Goal: Information Seeking & Learning: Find specific fact

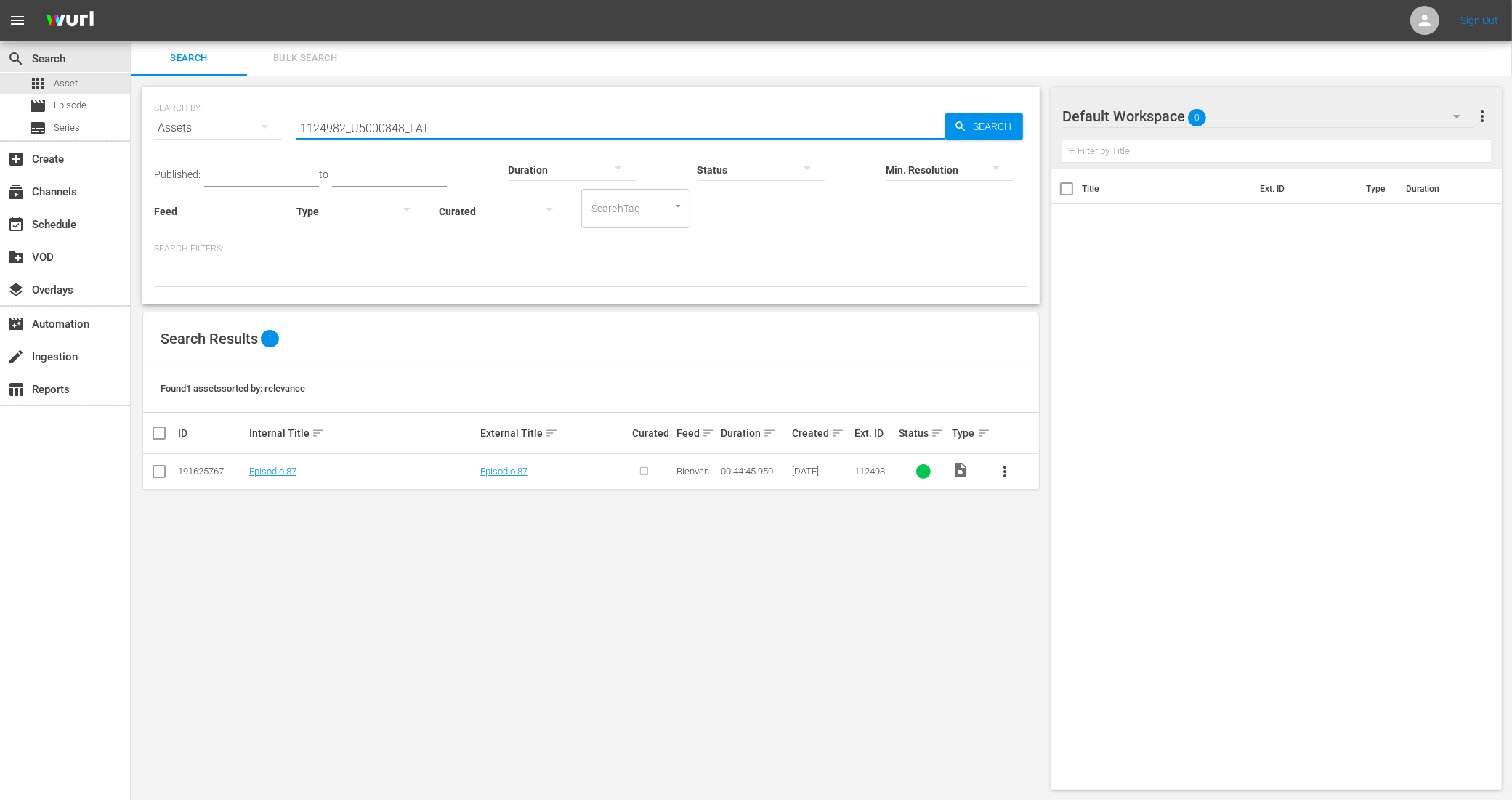
drag, startPoint x: 438, startPoint y: 126, endPoint x: 285, endPoint y: 126, distance: 153.0
click at [285, 126] on div "SEARCH BY Search By Assets Search ID, Title, Description, Keywords, or Category…" at bounding box center [591, 119] width 874 height 53
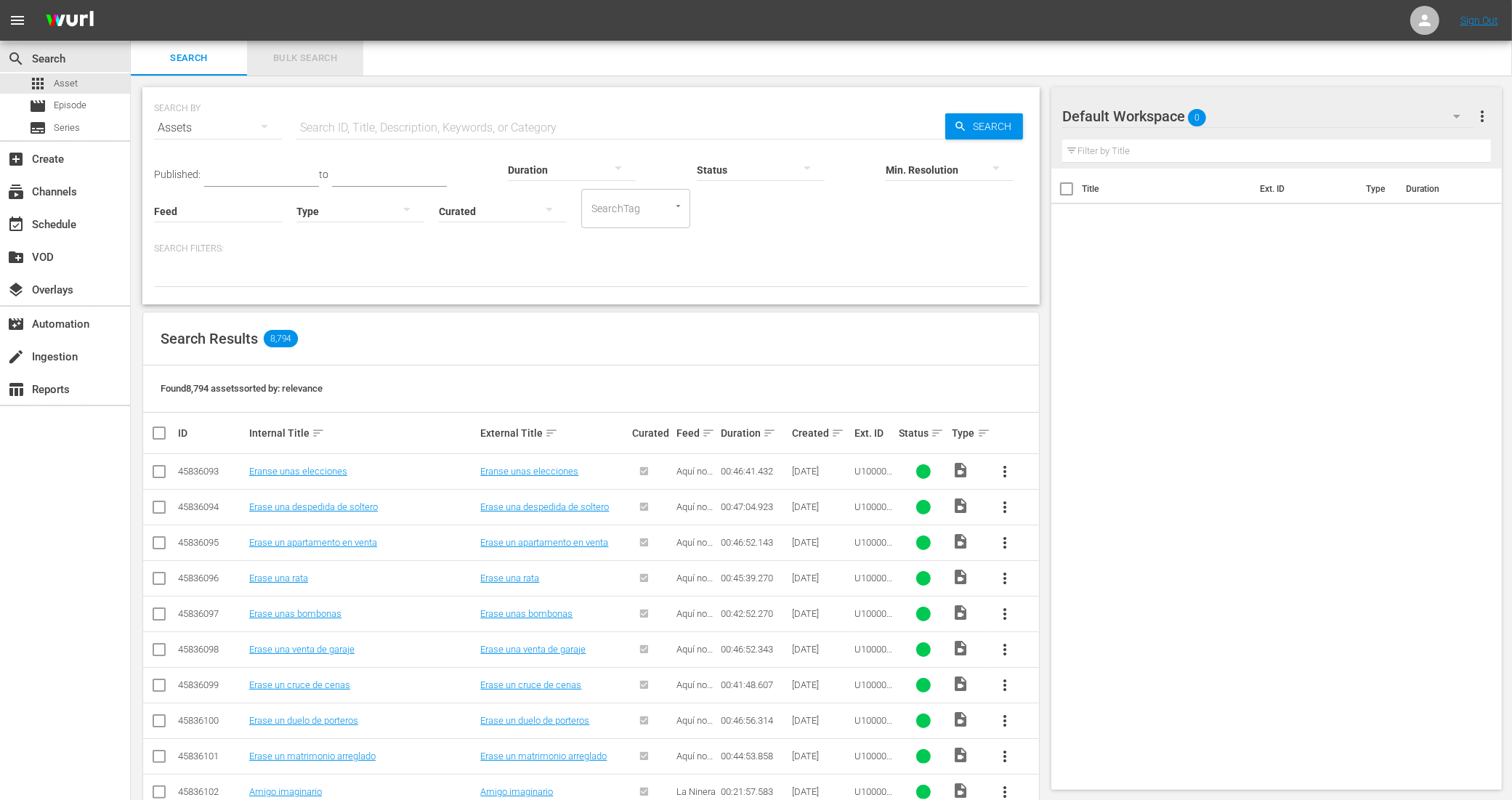
click at [309, 66] on span "Bulk Search" at bounding box center [305, 59] width 99 height 17
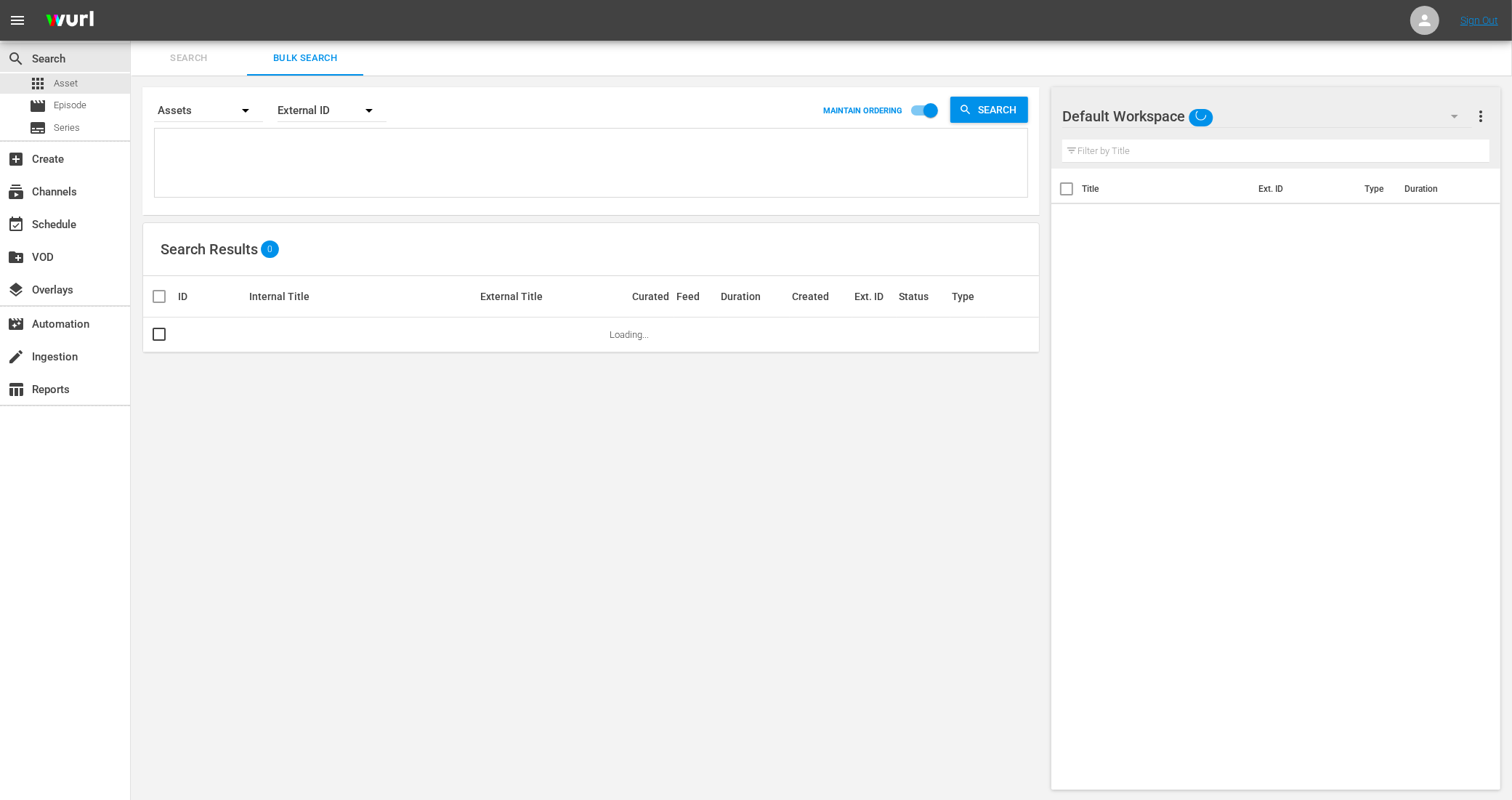
click at [373, 147] on textarea at bounding box center [592, 165] width 869 height 66
paste textarea "1124999_U5000865_LAT 1125000_U5000866_LAT 1125001_U5000867_LAT 1125002_U5000868…"
type textarea "1124999_U5000865_LAT 1125000_U5000866_LAT 1125001_U5000867_LAT 1125002_U5000868…"
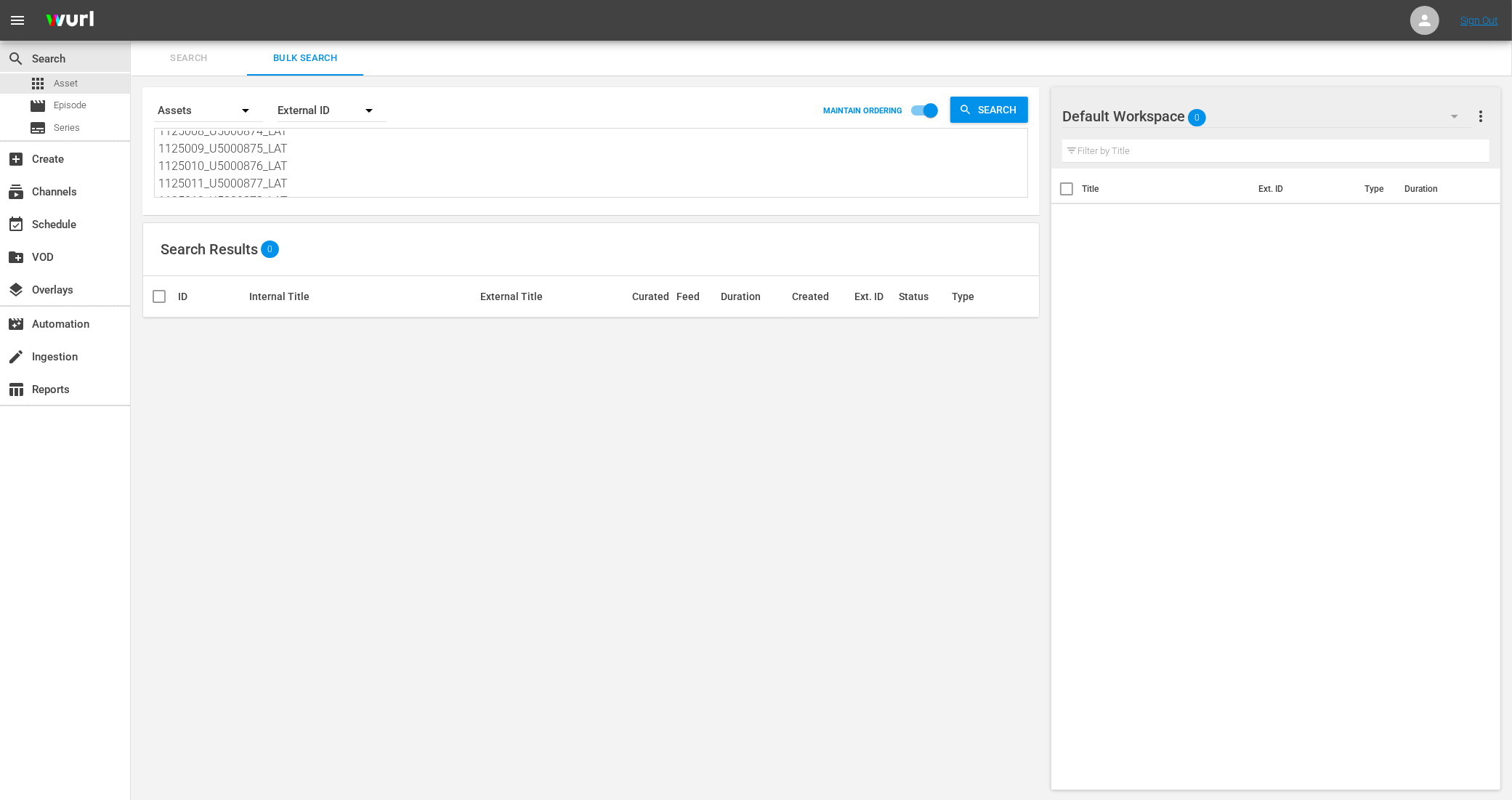
scroll to position [230, 0]
drag, startPoint x: 158, startPoint y: 138, endPoint x: 311, endPoint y: 247, distance: 187.9
click at [311, 247] on div "Search By Assets Order By External ID MAINTAIN ORDERING Search 1124999_U5000865…" at bounding box center [591, 439] width 920 height 726
click at [317, 152] on textarea at bounding box center [592, 163] width 869 height 66
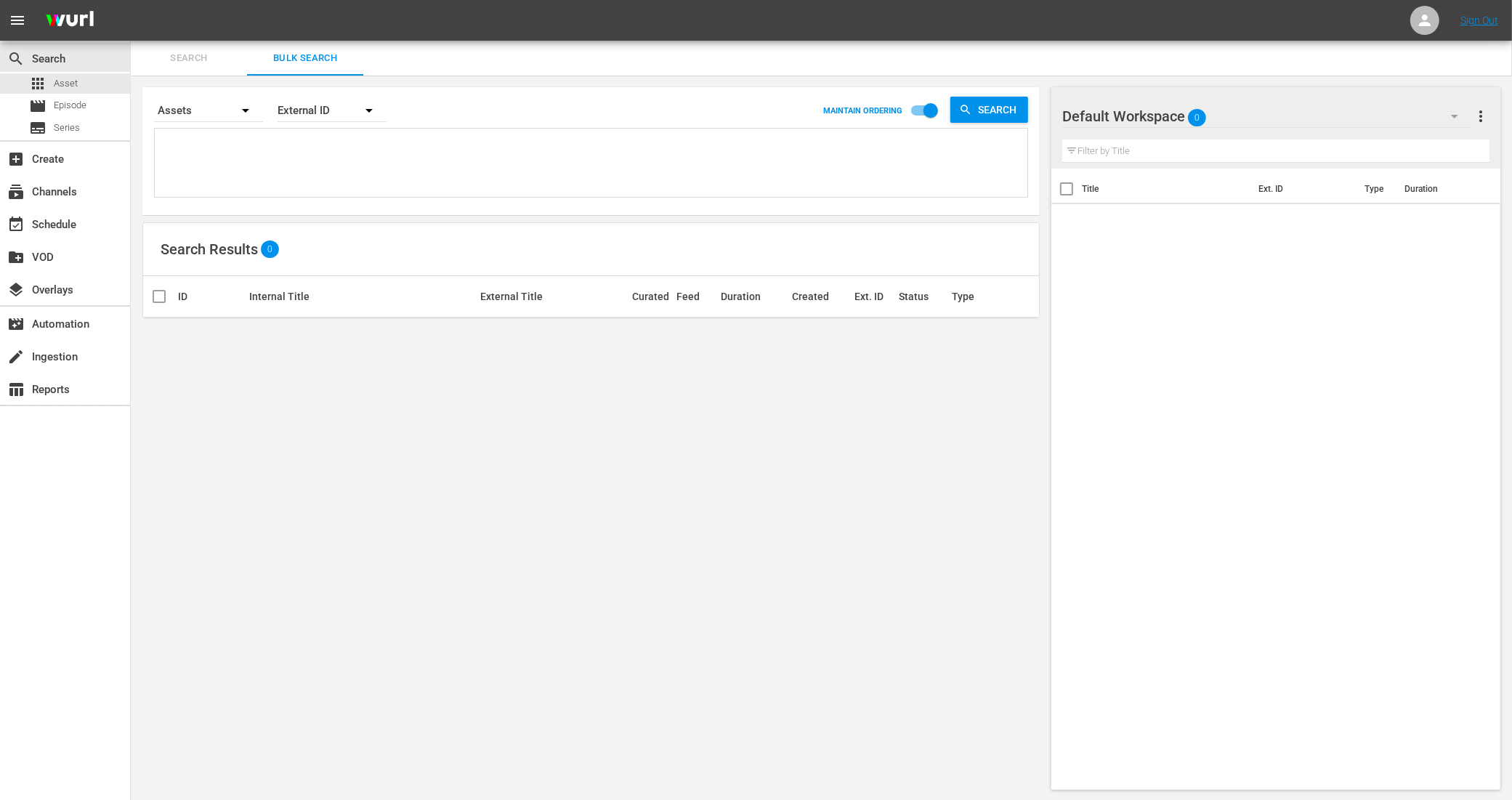
paste textarea "1124999_U5000865_LAT 1125000_U5000866_LAT 1125001_U5000867_LAT 1125002_U5000868…"
type textarea "1124999_U5000865_LAT 1125000_U5000866_LAT 1125001_U5000867_LAT 1125002_U5000868…"
drag, startPoint x: 306, startPoint y: 179, endPoint x: 298, endPoint y: 182, distance: 8.5
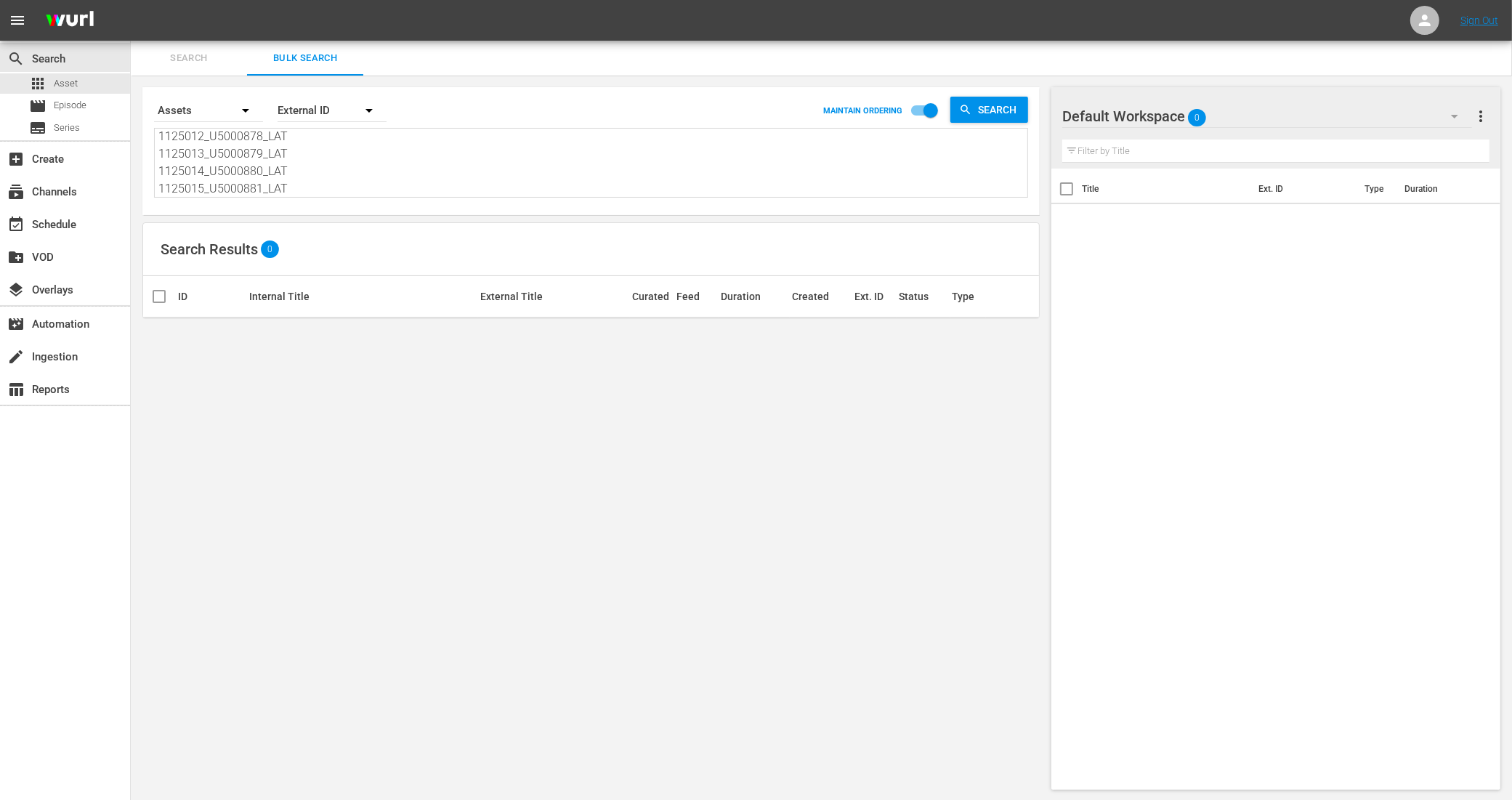
click at [298, 182] on textarea "1124999_U5000865_LAT 1125000_U5000866_LAT 1125001_U5000867_LAT 1125002_U5000868…" at bounding box center [592, 163] width 869 height 66
click at [302, 187] on textarea "1124999_U5000865_LAT 1125000_U5000866_LAT 1125001_U5000867_LAT 1125002_U5000868…" at bounding box center [592, 163] width 869 height 66
drag, startPoint x: 291, startPoint y: 190, endPoint x: 155, endPoint y: 151, distance: 141.5
click at [155, 151] on div "1124999_U5000865_LAT 1125000_U5000866_LAT 1125001_U5000867_LAT 1125002_U5000868…" at bounding box center [591, 160] width 872 height 68
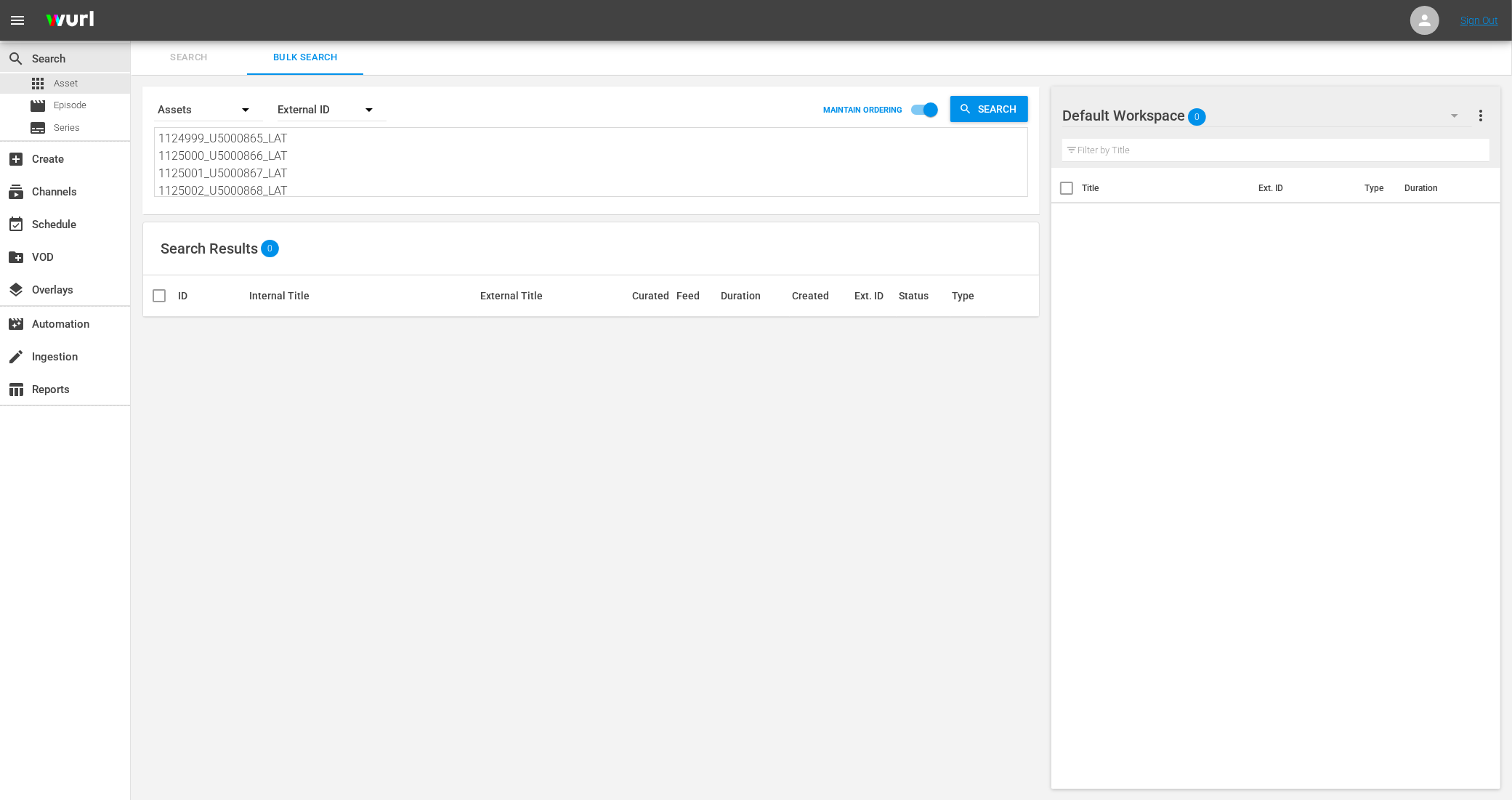
type textarea "1124999_U5000865_LAT"
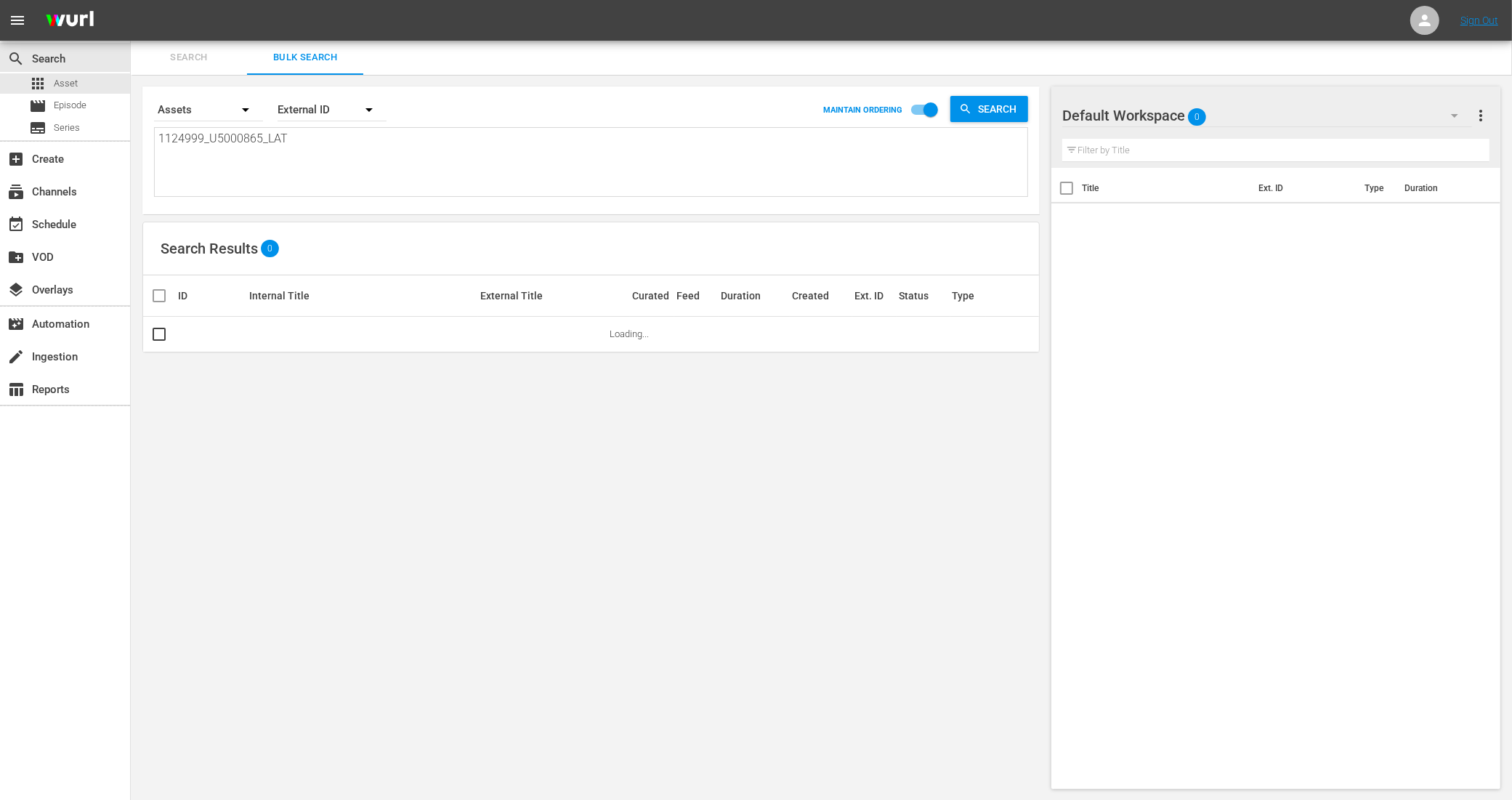
type textarea "1124999_U5000865_LAT"
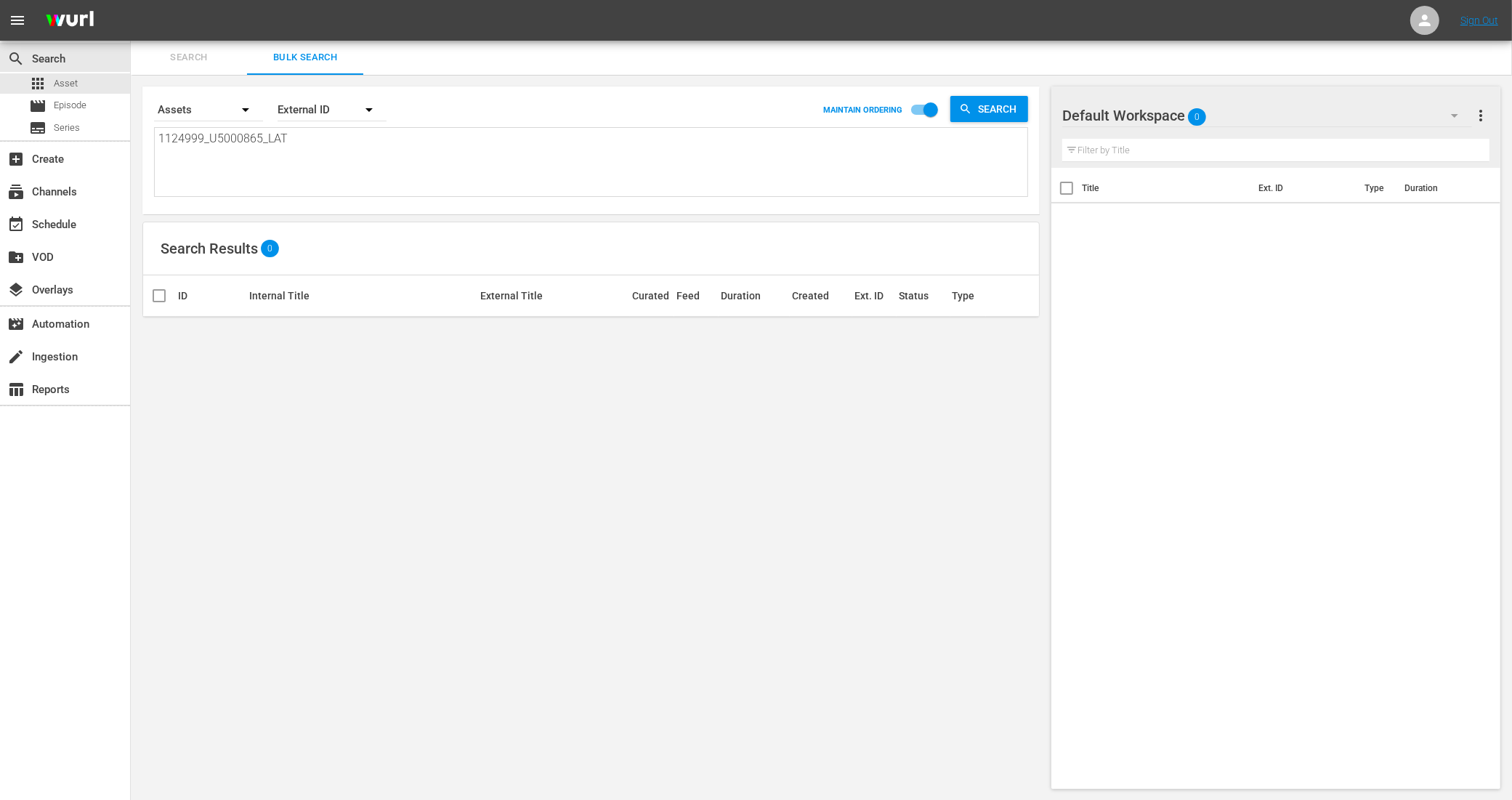
click at [282, 144] on textarea "1124999_U5000865_LAT" at bounding box center [592, 162] width 869 height 66
drag, startPoint x: 313, startPoint y: 153, endPoint x: 161, endPoint y: 161, distance: 152.2
click at [161, 161] on textarea "1124999_U5000865_LAT" at bounding box center [592, 163] width 869 height 66
drag, startPoint x: 304, startPoint y: 144, endPoint x: 125, endPoint y: 150, distance: 179.1
click at [131, 0] on div "search Search apps Asset movie Episode subtitles Series add_box Create subscrip…" at bounding box center [821, 0] width 1381 height 0
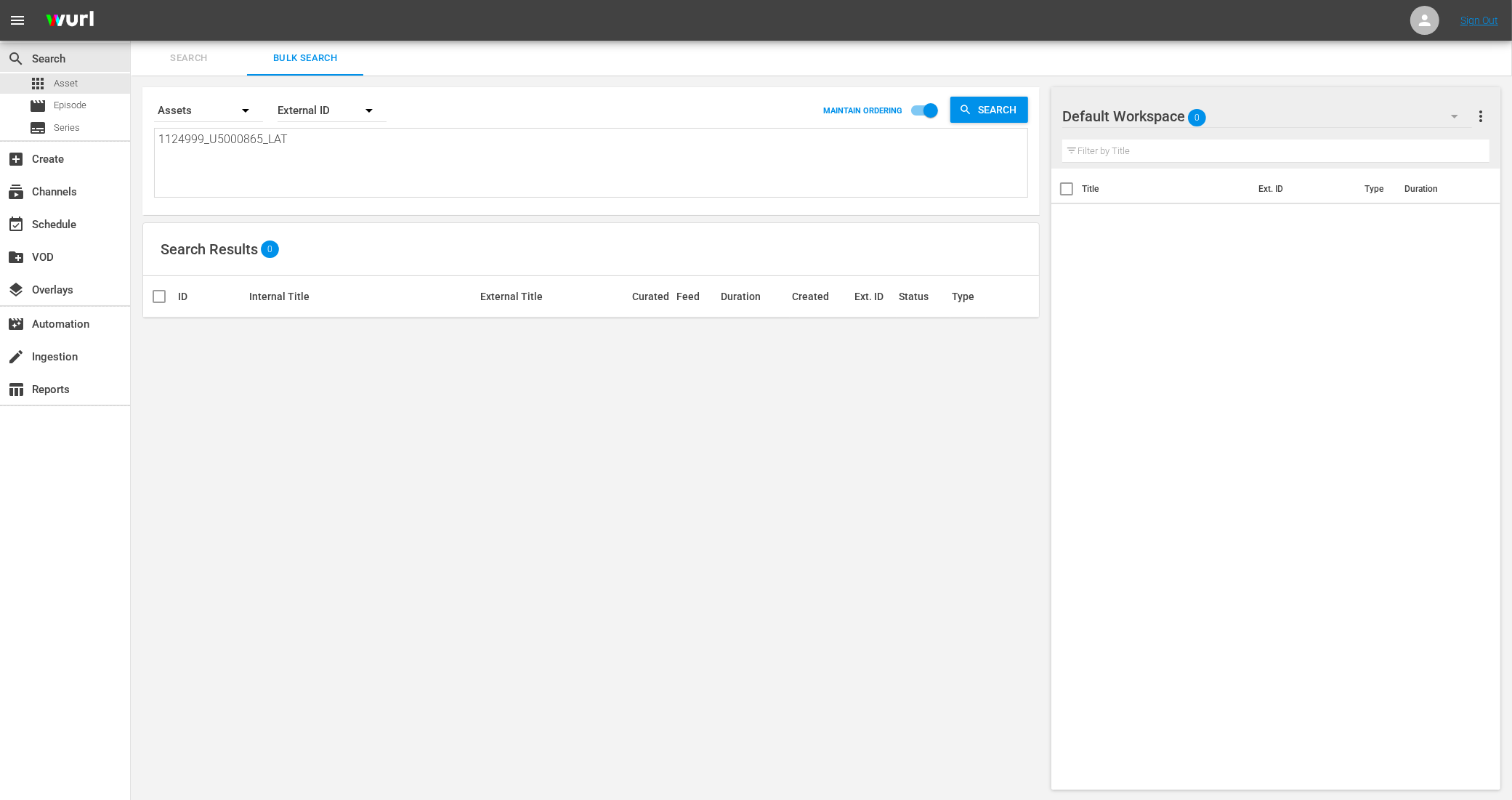
click at [316, 151] on textarea "1124999_U5000865_LAT" at bounding box center [592, 163] width 869 height 66
drag, startPoint x: 302, startPoint y: 145, endPoint x: 146, endPoint y: 145, distance: 156.0
click at [146, 145] on div "Search By Assets Order By External ID MAINTAIN ORDERING Search 1124999_U5000865…" at bounding box center [591, 151] width 897 height 128
click at [251, 150] on textarea at bounding box center [592, 163] width 869 height 66
click at [251, 139] on textarea at bounding box center [592, 163] width 869 height 66
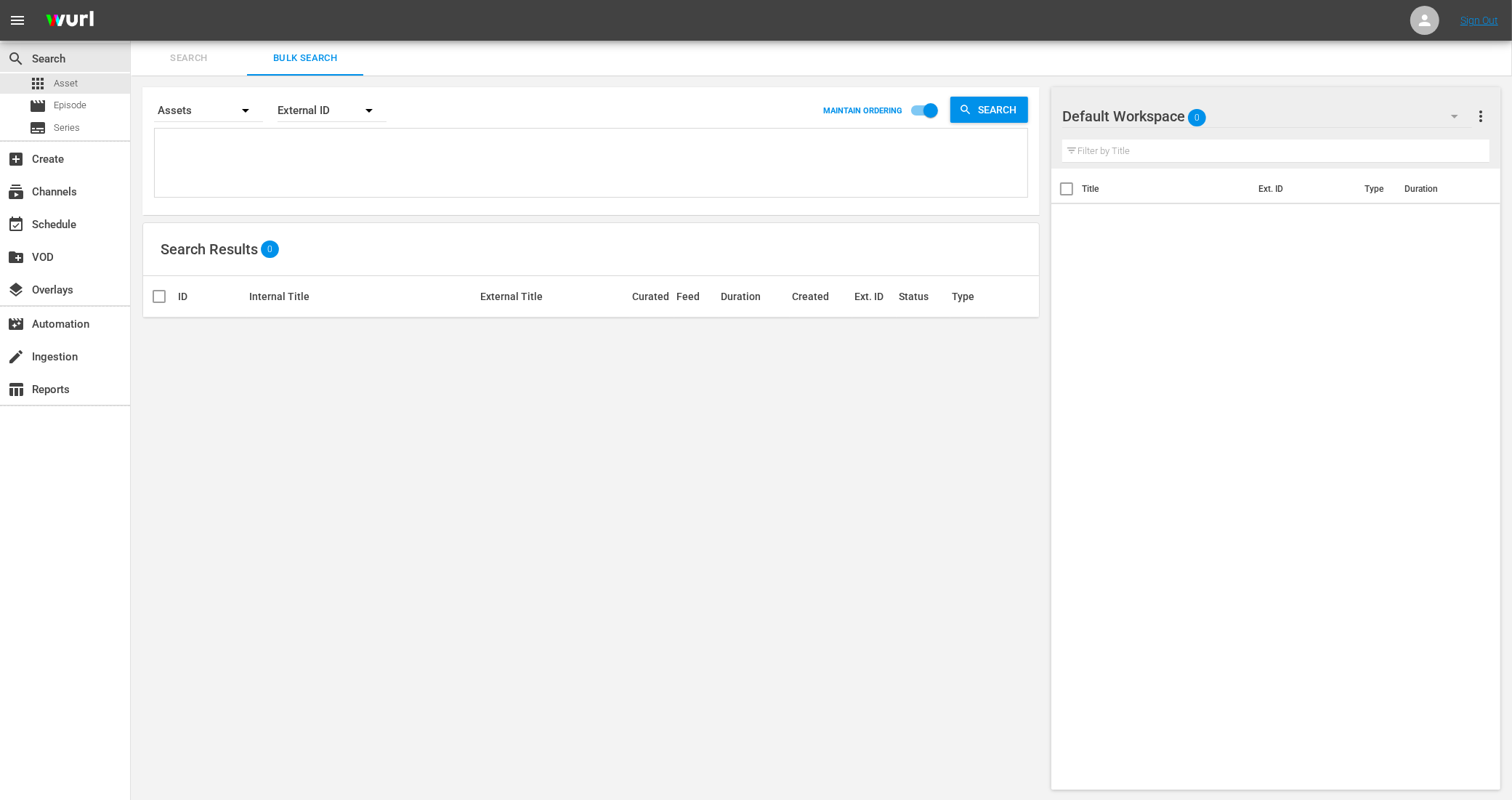
paste textarea "1124999_U5000865_LAT 1125000_U5000866_LAT 1125001_U5000867_LAT 1125002_U5000868…"
type textarea "1124999_U5000865_LAT 1125000_U5000866_LAT 1125001_U5000867_LAT 1125002_U5000868…"
drag, startPoint x: 288, startPoint y: 186, endPoint x: 114, endPoint y: 126, distance: 184.1
click at [131, 0] on div "search Search apps Asset movie Episode subtitles Series add_box Create subscrip…" at bounding box center [821, 0] width 1381 height 0
